Goal: Information Seeking & Learning: Learn about a topic

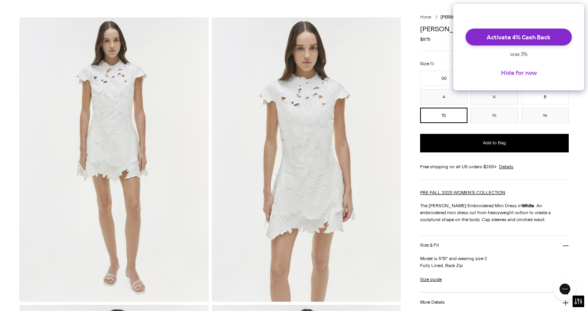
scroll to position [39, 0]
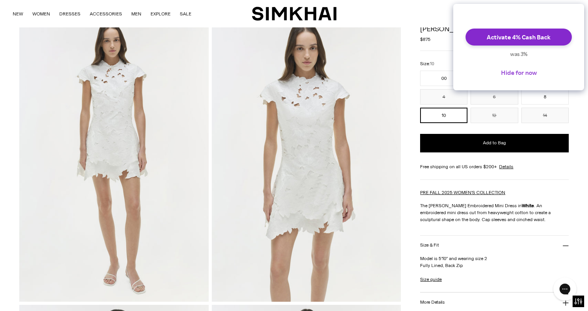
click at [522, 78] on button "Hide for now" at bounding box center [519, 72] width 48 height 17
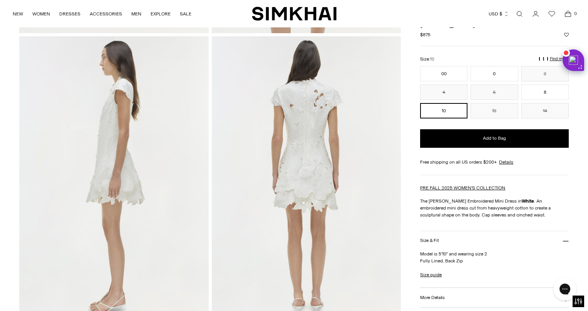
scroll to position [0, 0]
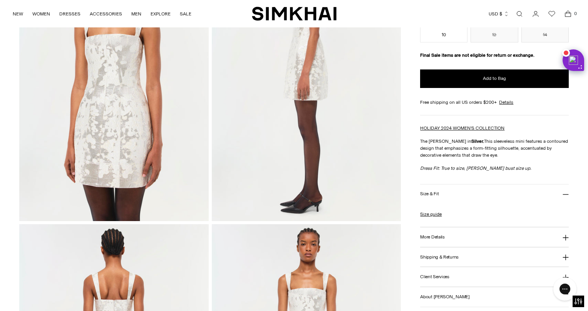
scroll to position [128, 0]
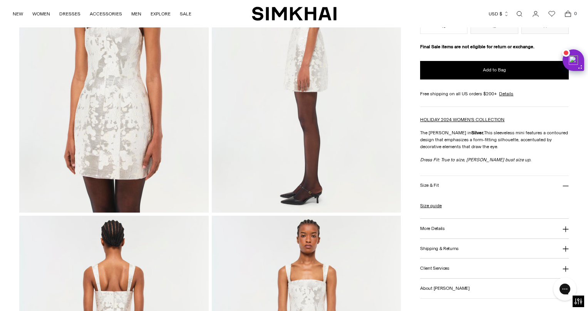
click at [431, 230] on h3 "More Details" at bounding box center [432, 228] width 24 height 5
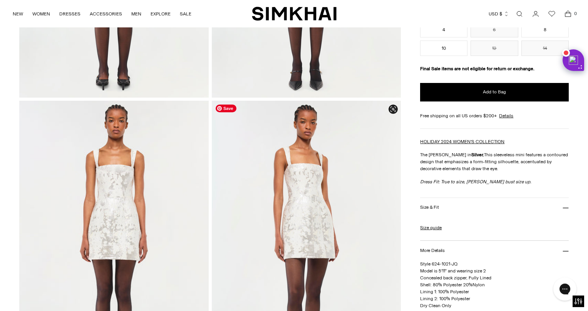
scroll to position [517, 0]
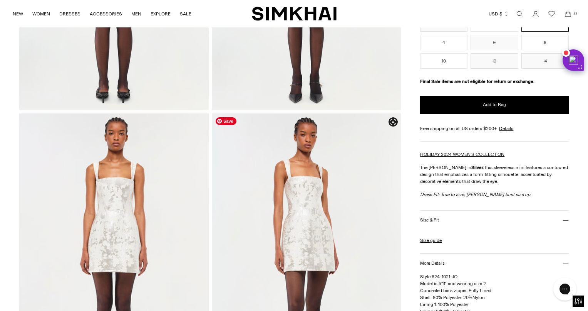
click at [360, 199] on img at bounding box center [306, 255] width 189 height 284
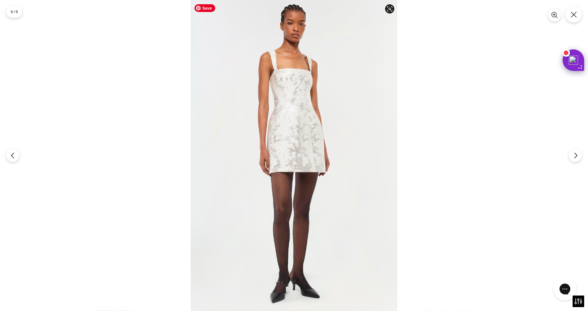
click at [271, 116] on img at bounding box center [294, 155] width 207 height 311
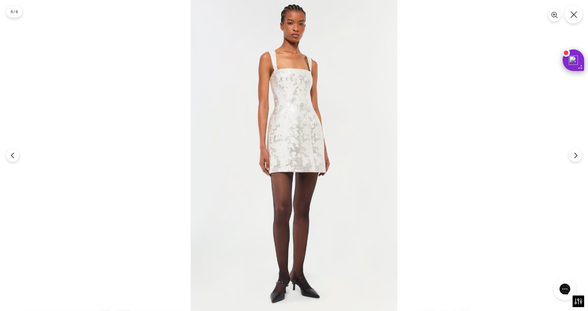
click at [571, 10] on button "Close" at bounding box center [574, 14] width 18 height 18
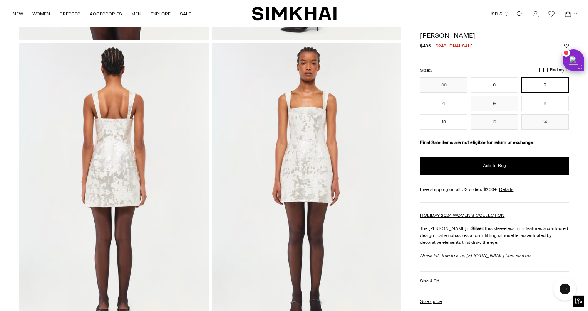
scroll to position [0, 0]
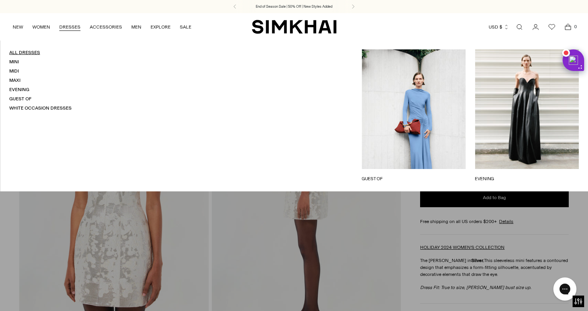
click at [30, 50] on link "All Dresses" at bounding box center [24, 52] width 31 height 5
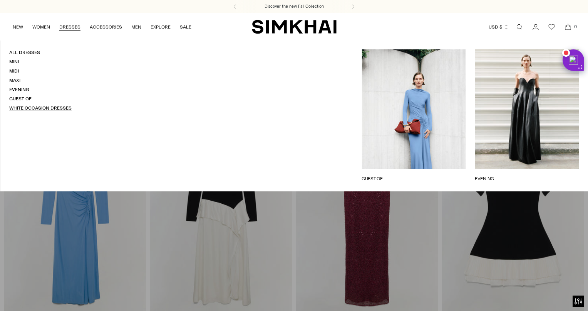
click at [64, 109] on link "White Occasion Dresses" at bounding box center [40, 107] width 62 height 5
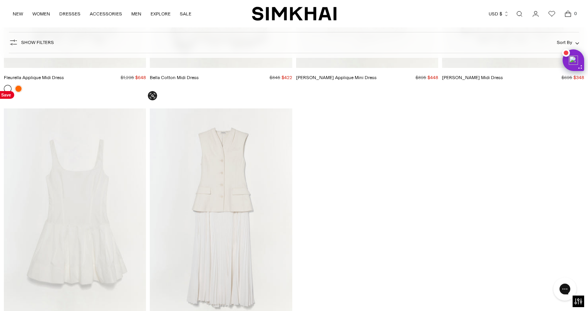
scroll to position [4305, 0]
